Goal: Task Accomplishment & Management: Complete application form

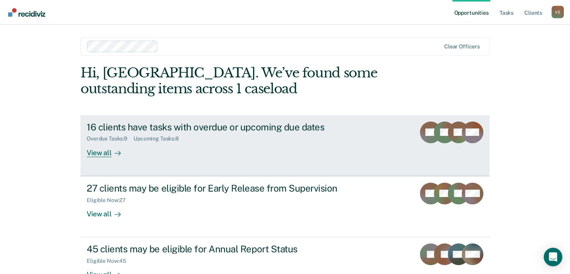
click at [121, 137] on div "Overdue Tasks : 9" at bounding box center [110, 138] width 47 height 7
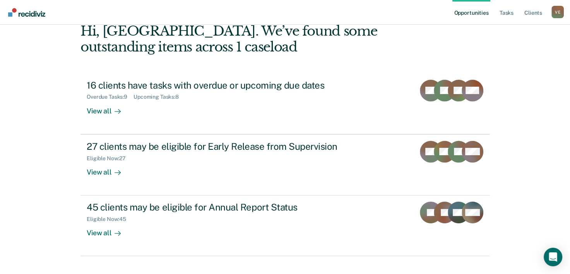
scroll to position [55, 0]
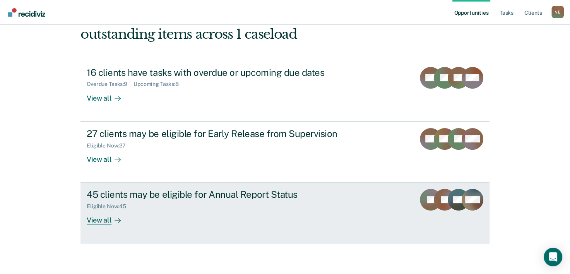
click at [128, 203] on div "Eligible Now : 45" at bounding box center [110, 206] width 46 height 7
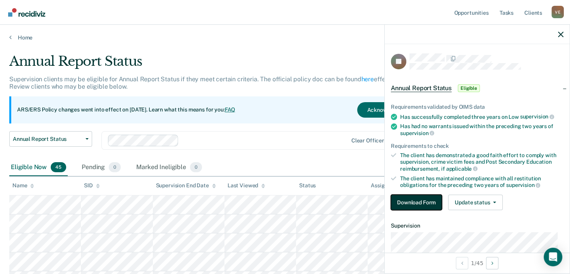
click at [415, 200] on button "Download Form" at bounding box center [416, 202] width 51 height 15
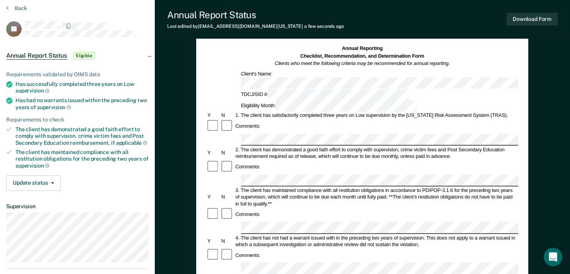
scroll to position [15, 0]
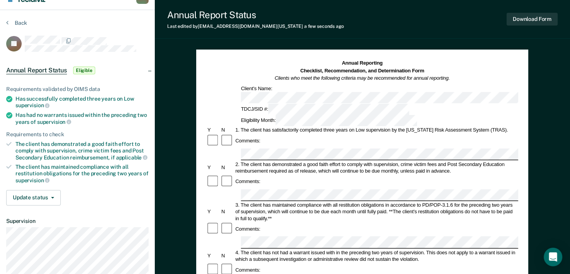
click at [416, 222] on div "Comments:" at bounding box center [362, 229] width 312 height 14
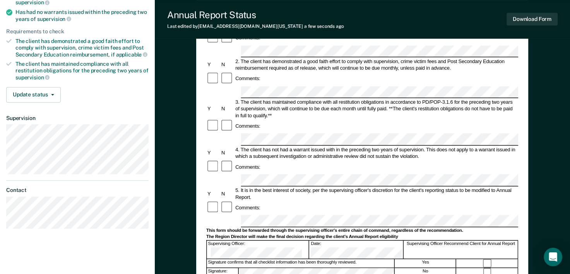
scroll to position [120, 0]
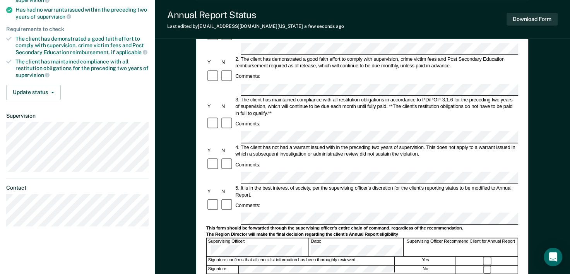
click at [413, 198] on div "Comments:" at bounding box center [362, 205] width 312 height 14
click at [473, 198] on div "Comments:" at bounding box center [362, 205] width 312 height 14
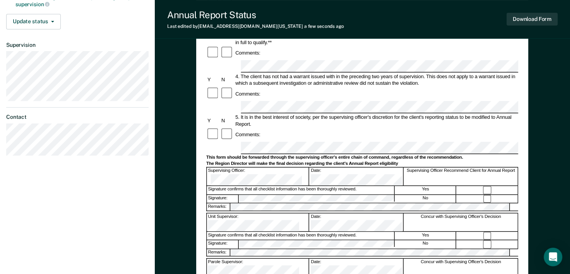
scroll to position [191, 0]
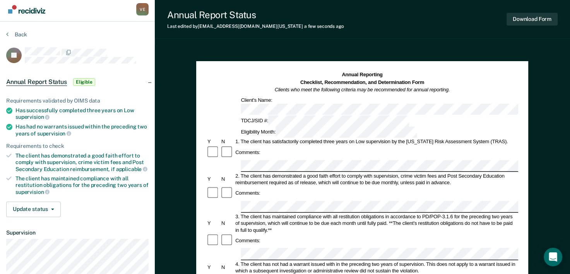
scroll to position [0, 0]
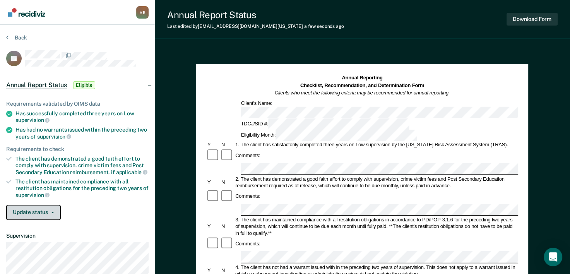
click at [53, 210] on button "Update status" at bounding box center [33, 212] width 55 height 15
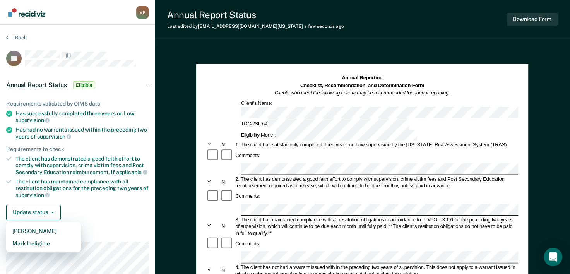
click at [102, 218] on div "Requirements validated by OIMS data Has successfully completed three years on L…" at bounding box center [77, 157] width 155 height 138
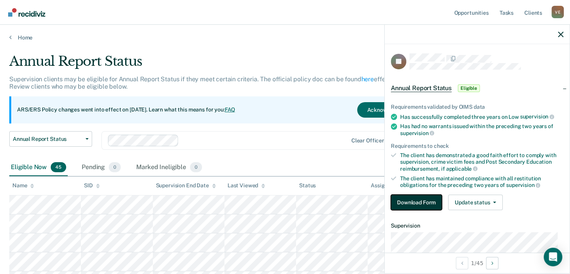
click at [413, 197] on button "Download Form" at bounding box center [416, 202] width 51 height 15
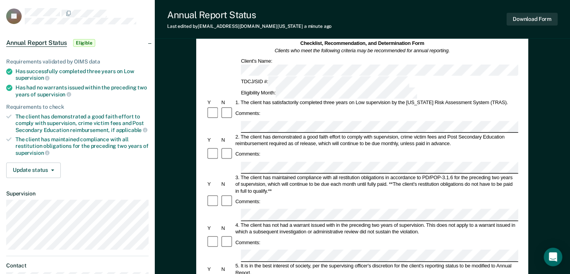
scroll to position [37, 0]
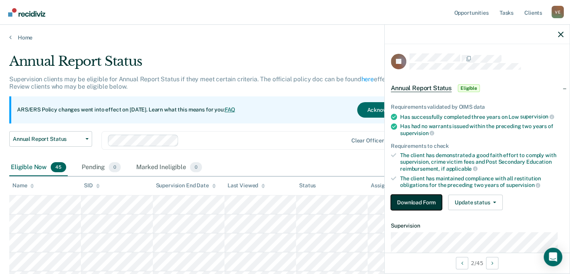
click at [421, 200] on button "Download Form" at bounding box center [416, 202] width 51 height 15
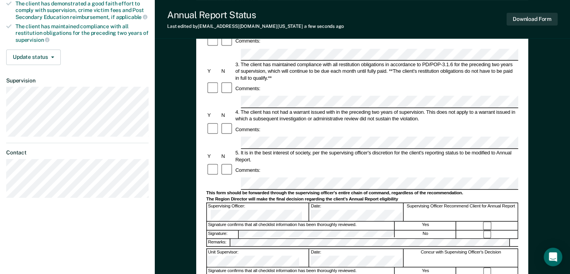
scroll to position [156, 0]
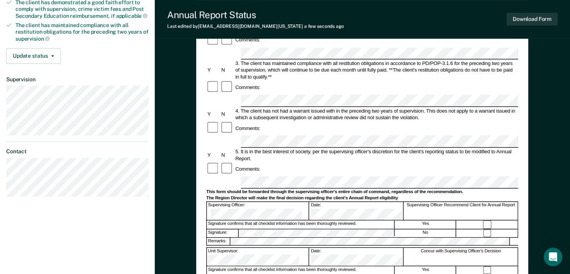
click at [475, 274] on div at bounding box center [488, 279] width 62 height 8
click at [409, 248] on div "Concur with Supervising Officer's Decision" at bounding box center [461, 257] width 114 height 18
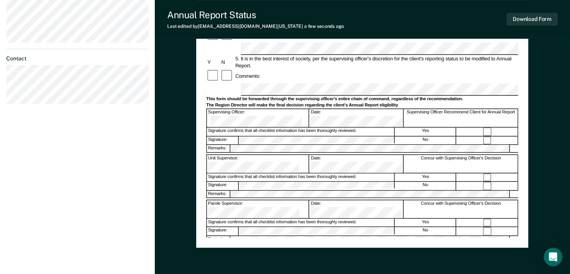
scroll to position [250, 0]
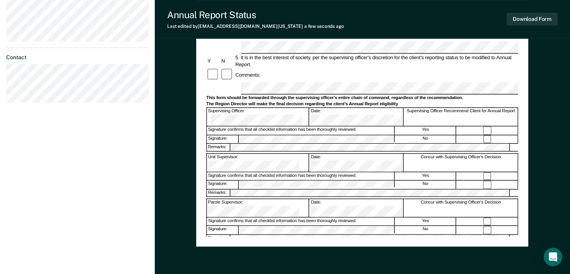
click at [426, 199] on div "Concur with Supervising Officer's Decision" at bounding box center [461, 208] width 114 height 18
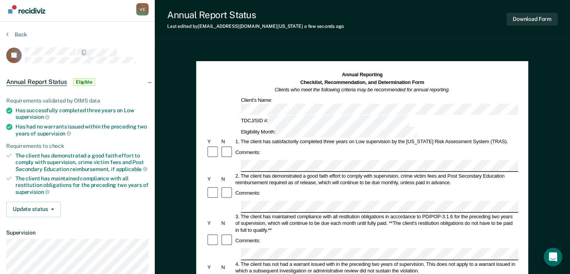
scroll to position [0, 0]
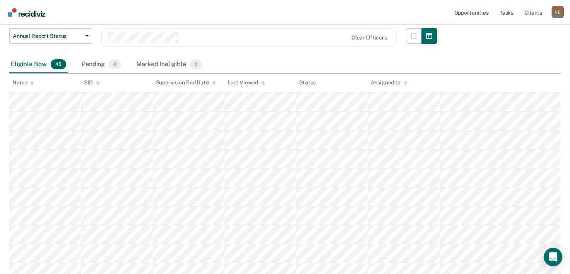
scroll to position [118, 0]
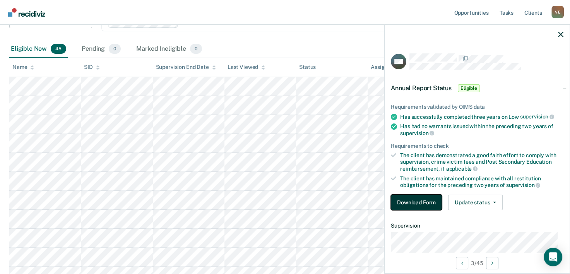
click at [412, 197] on button "Download Form" at bounding box center [416, 202] width 51 height 15
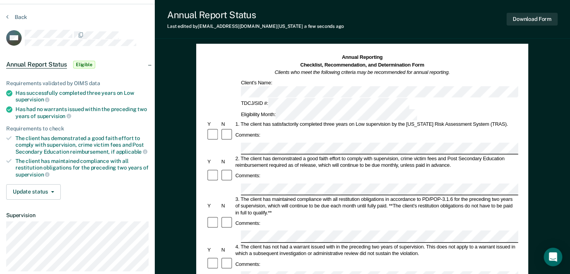
scroll to position [36, 0]
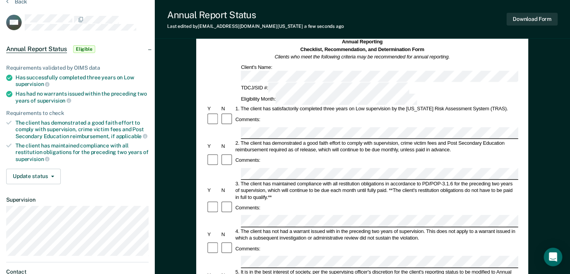
click at [428, 242] on div "Comments:" at bounding box center [362, 249] width 312 height 14
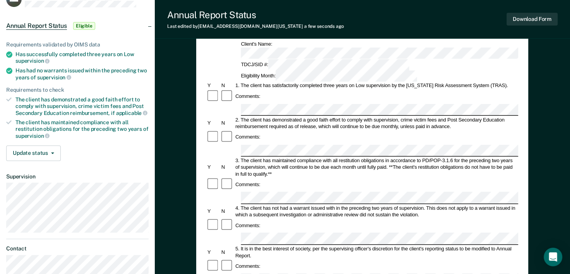
scroll to position [54, 0]
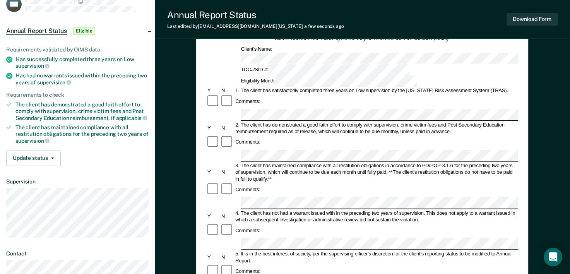
click at [244, 186] on form "Annual Reporting Checklist, Recommendation, and Determination Form Clients who …" at bounding box center [362, 277] width 312 height 515
click at [415, 264] on div "Comments:" at bounding box center [362, 271] width 312 height 14
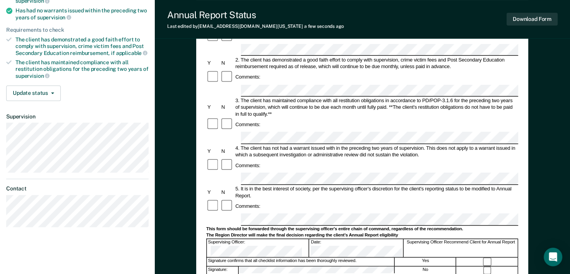
scroll to position [136, 0]
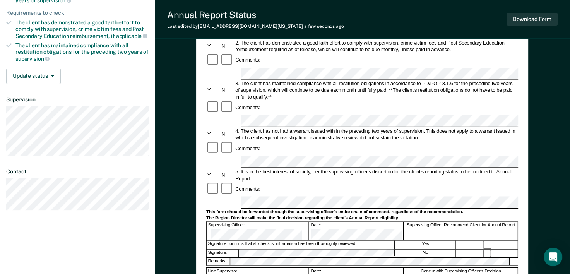
click at [479, 168] on div "5. It is in the best interest of society, per the supervising officer's discret…" at bounding box center [376, 175] width 284 height 14
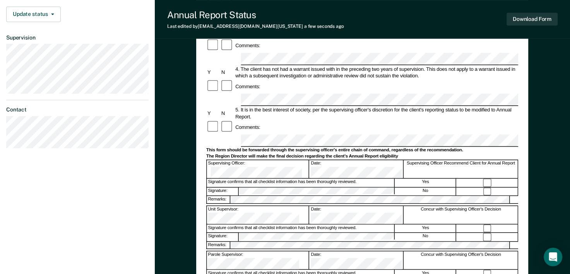
scroll to position [214, 0]
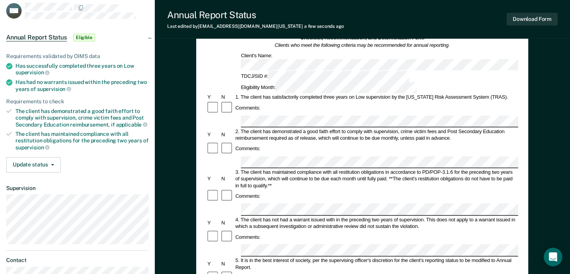
scroll to position [0, 0]
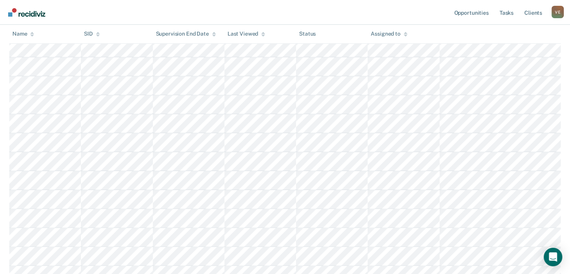
scroll to position [180, 0]
